Goal: Transaction & Acquisition: Purchase product/service

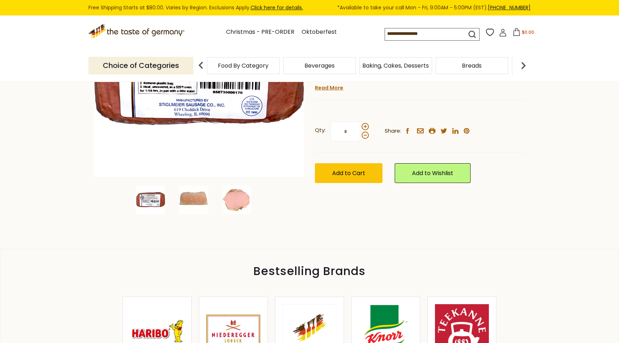
scroll to position [160, 0]
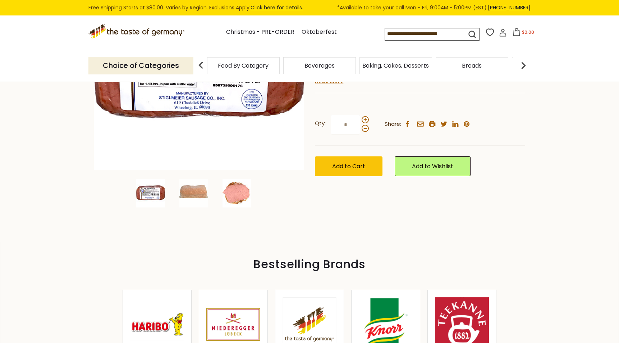
click at [228, 183] on img at bounding box center [237, 193] width 29 height 29
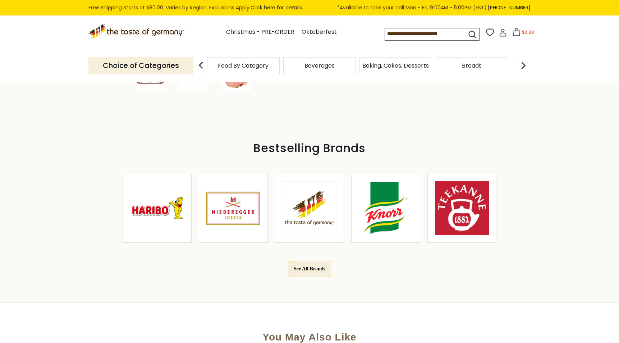
scroll to position [0, 0]
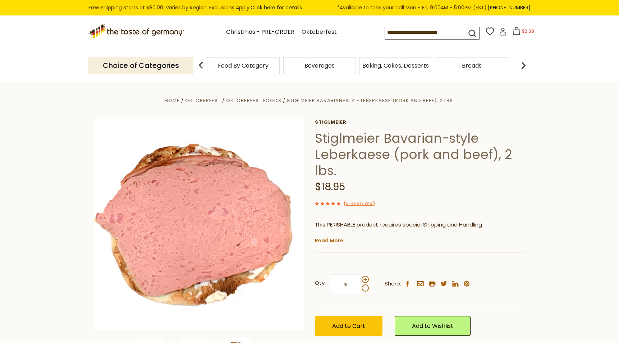
click at [324, 63] on span "Beverages" at bounding box center [320, 65] width 30 height 5
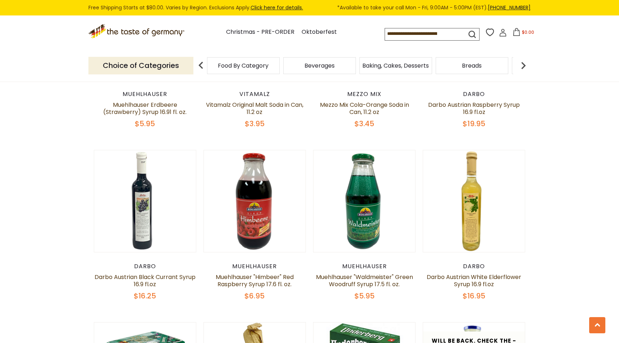
scroll to position [543, 0]
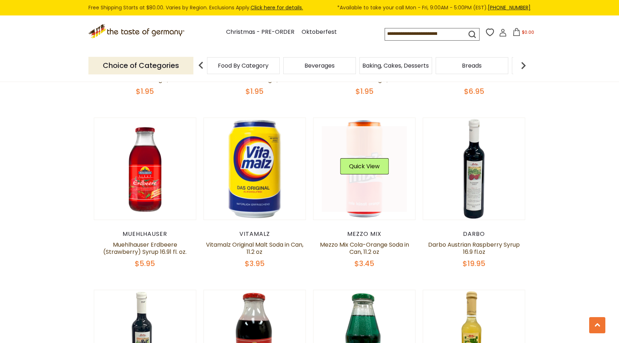
click at [362, 190] on link at bounding box center [365, 169] width 86 height 86
